Goal: Task Accomplishment & Management: Manage account settings

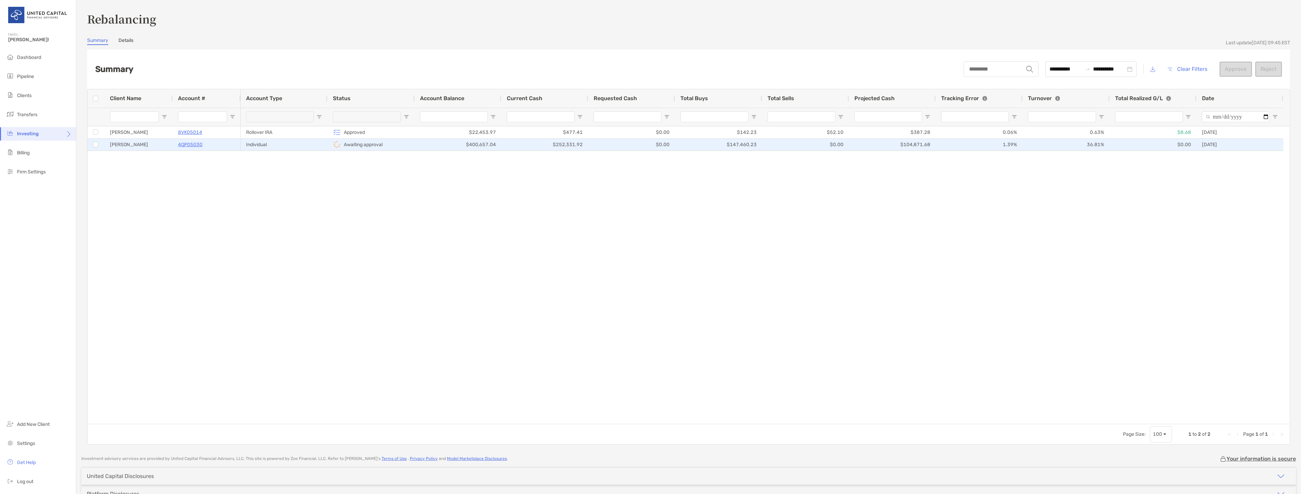
click at [93, 144] on div at bounding box center [95, 144] width 5 height 5
click at [1264, 66] on button "Reject" at bounding box center [1268, 69] width 27 height 15
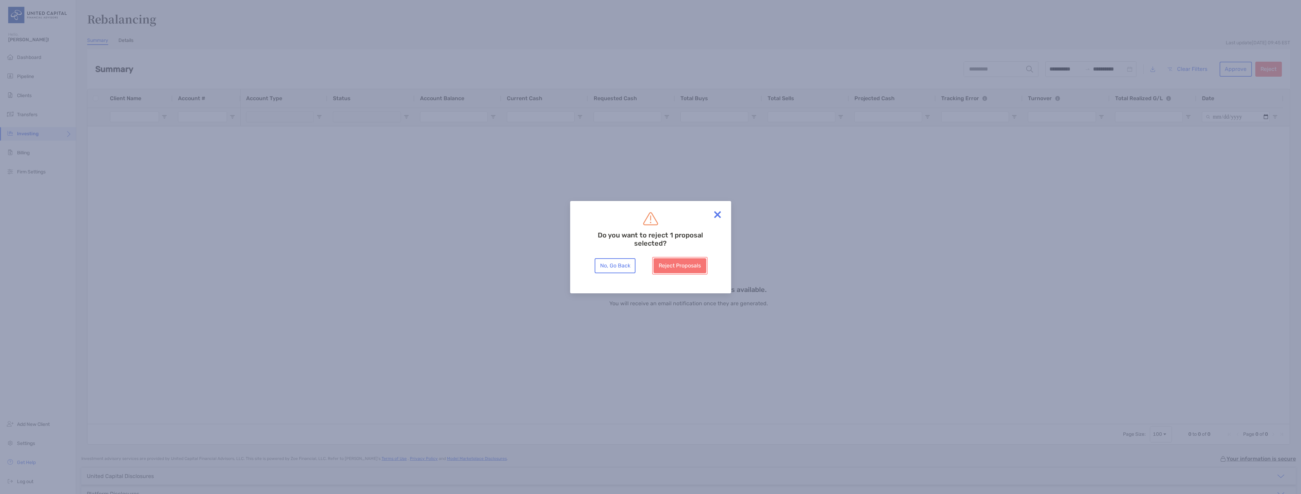
click at [696, 266] on button "Reject Proposals" at bounding box center [679, 265] width 53 height 15
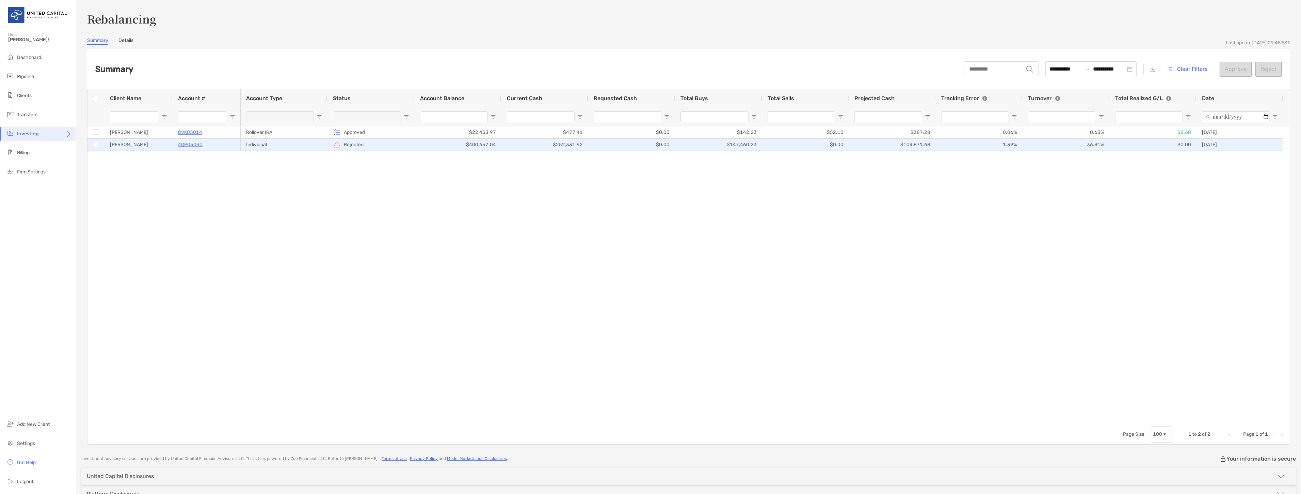
click at [123, 143] on div "[PERSON_NAME]" at bounding box center [138, 145] width 68 height 12
click at [185, 146] on p "4QP05030" at bounding box center [190, 144] width 25 height 9
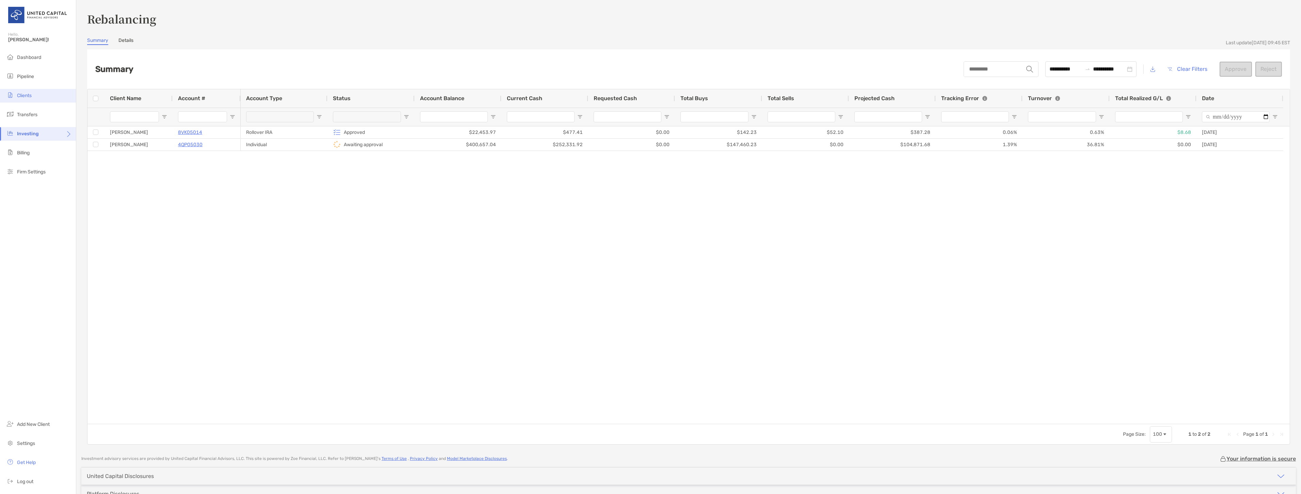
click at [40, 94] on li "Clients" at bounding box center [38, 96] width 76 height 14
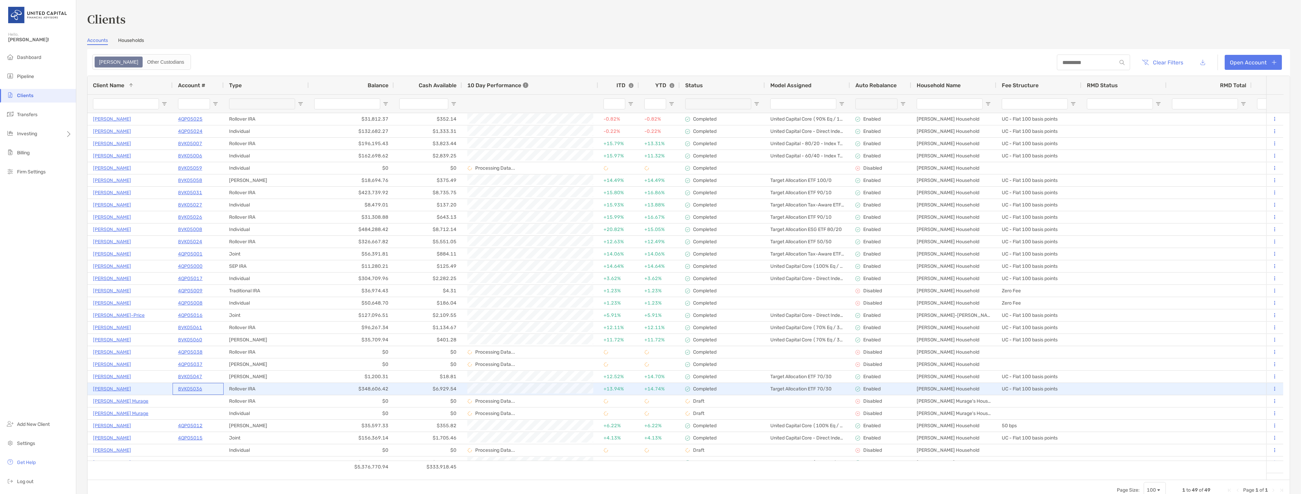
click at [194, 385] on p "8VK05036" at bounding box center [190, 388] width 24 height 9
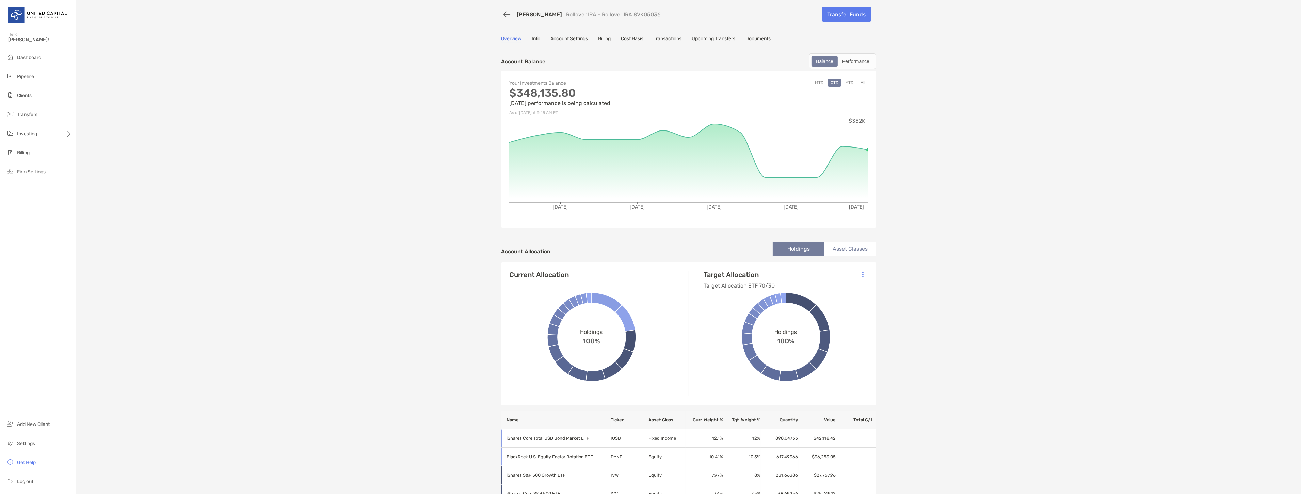
click at [863, 82] on button "All" at bounding box center [863, 82] width 10 height 7
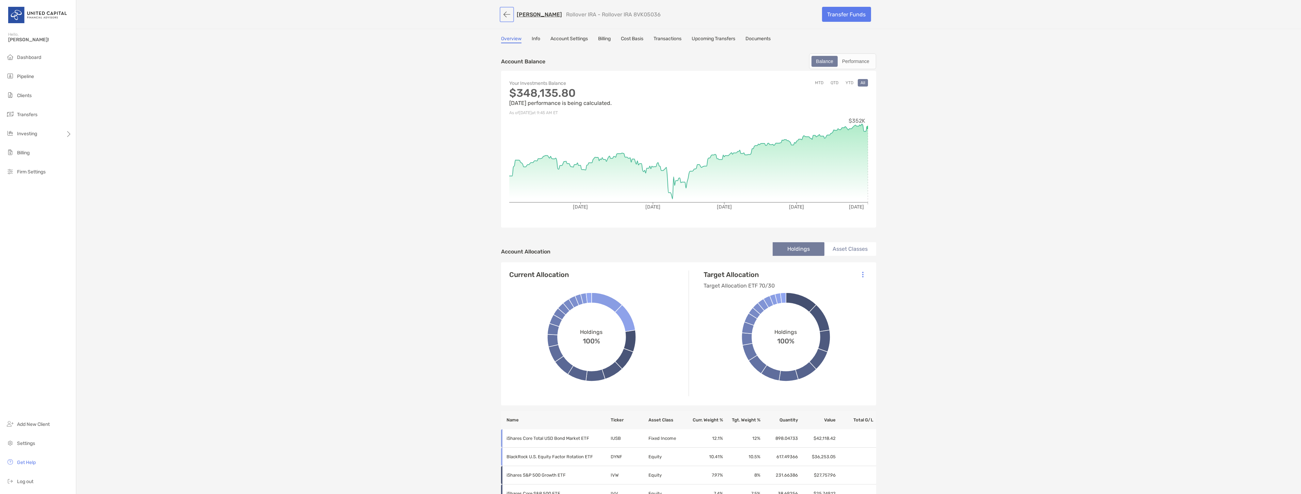
click at [505, 12] on button "button" at bounding box center [507, 14] width 12 height 13
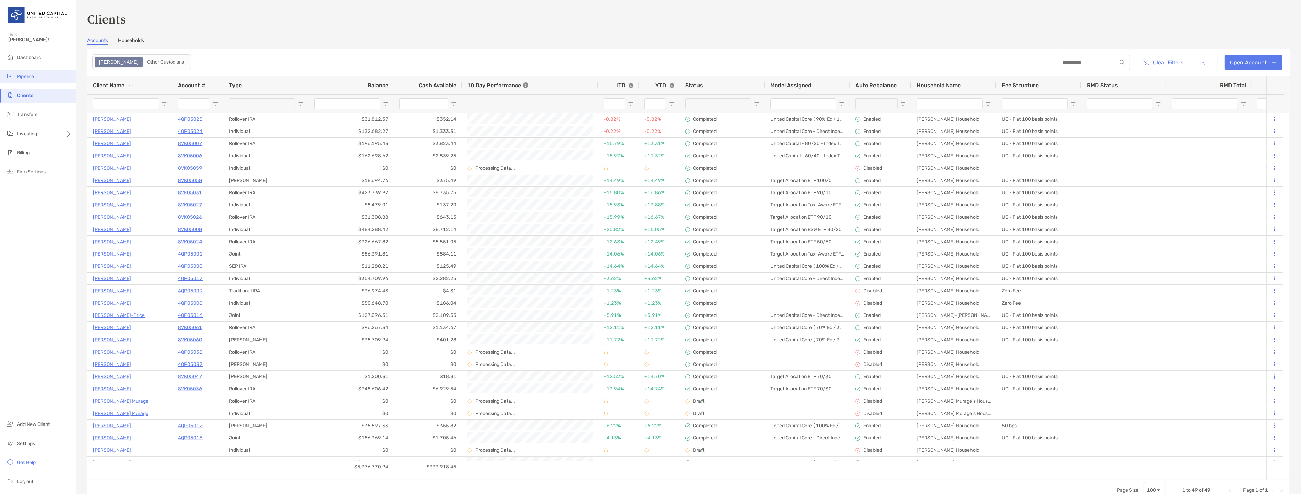
click at [26, 78] on span "Pipeline" at bounding box center [25, 77] width 17 height 6
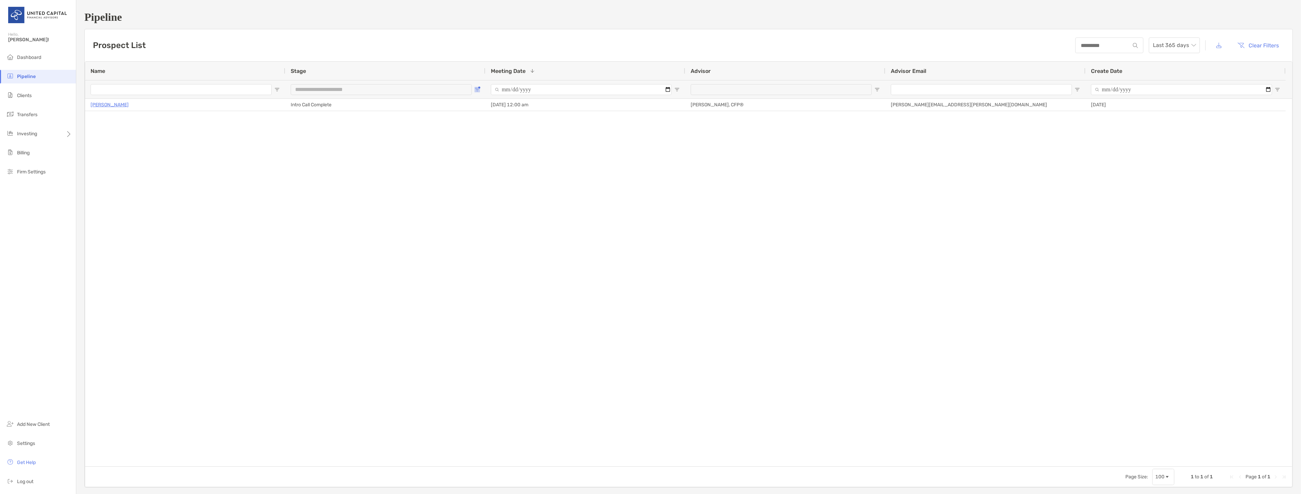
click at [477, 91] on span "Open Filter Menu" at bounding box center [476, 89] width 5 height 5
type input "**********"
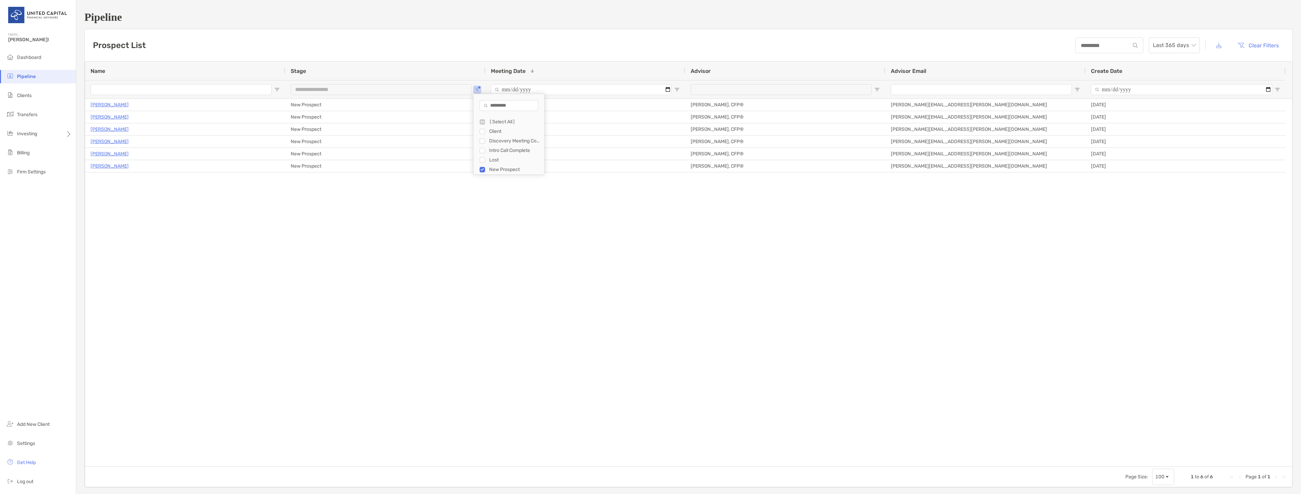
click at [433, 315] on div "[PERSON_NAME] [GEOGRAPHIC_DATA] [DATE] 06:30 pm [PERSON_NAME], CFP® [PERSON_NAM…" at bounding box center [688, 282] width 1207 height 367
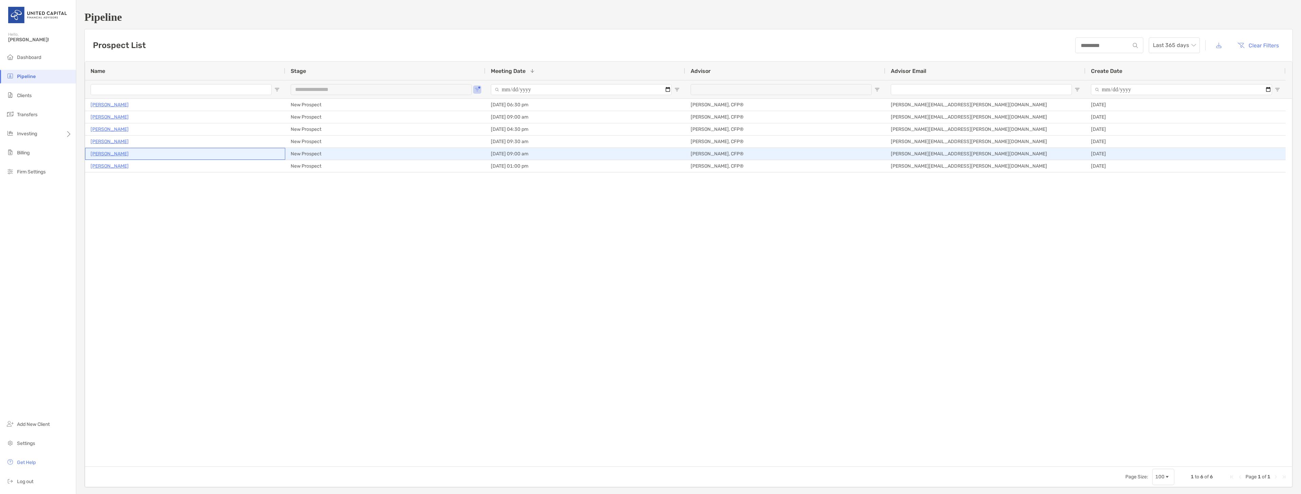
click at [100, 154] on p "[PERSON_NAME]" at bounding box center [110, 153] width 38 height 9
